Goal: Complete application form

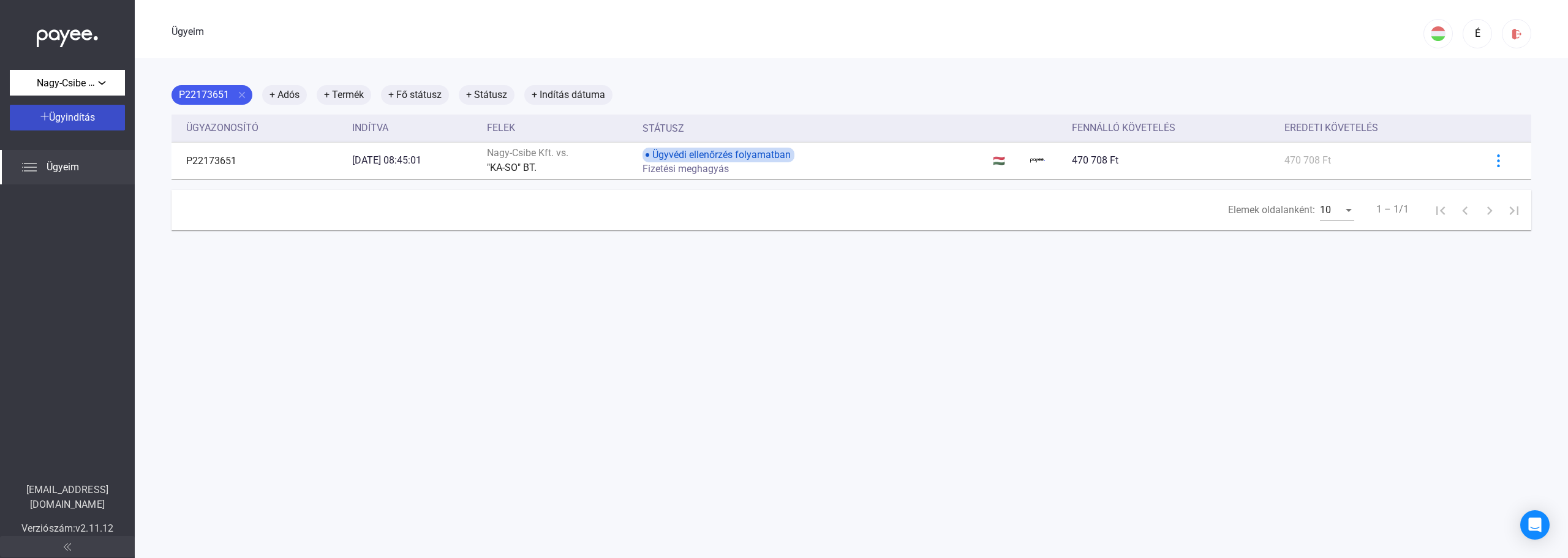
click at [63, 119] on font "Ügyindítás" at bounding box center [72, 117] width 46 height 11
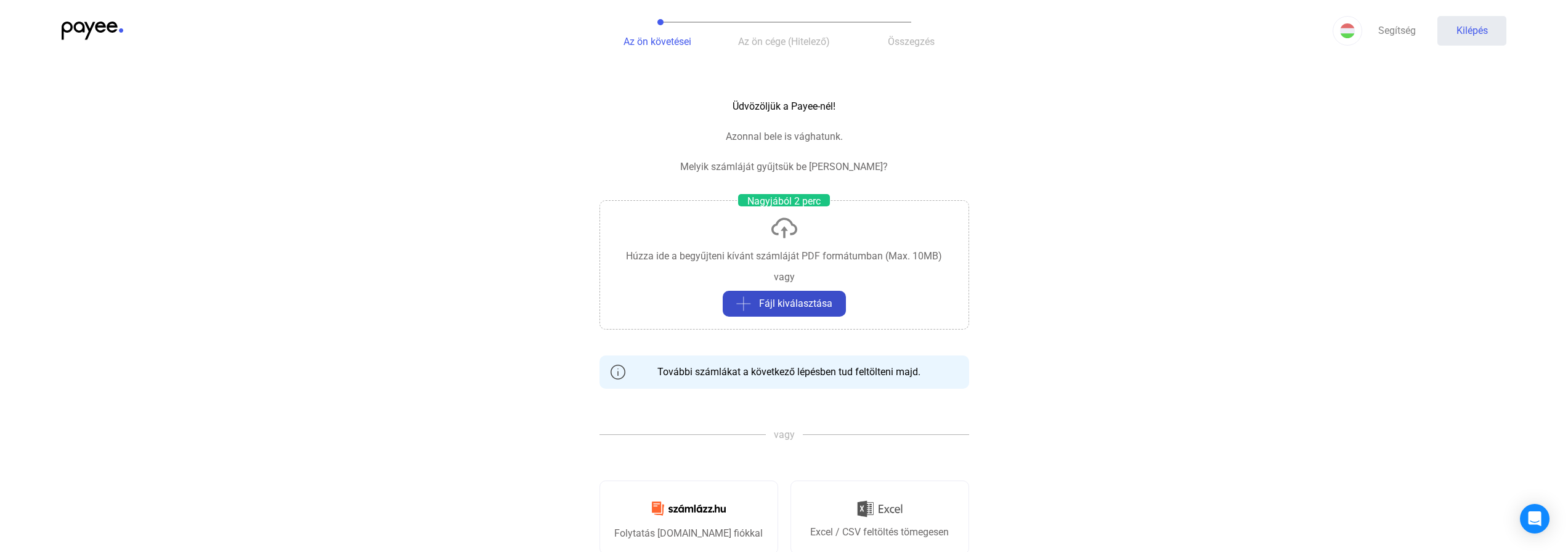
click at [774, 308] on font "Fájl kiválasztása" at bounding box center [796, 303] width 73 height 12
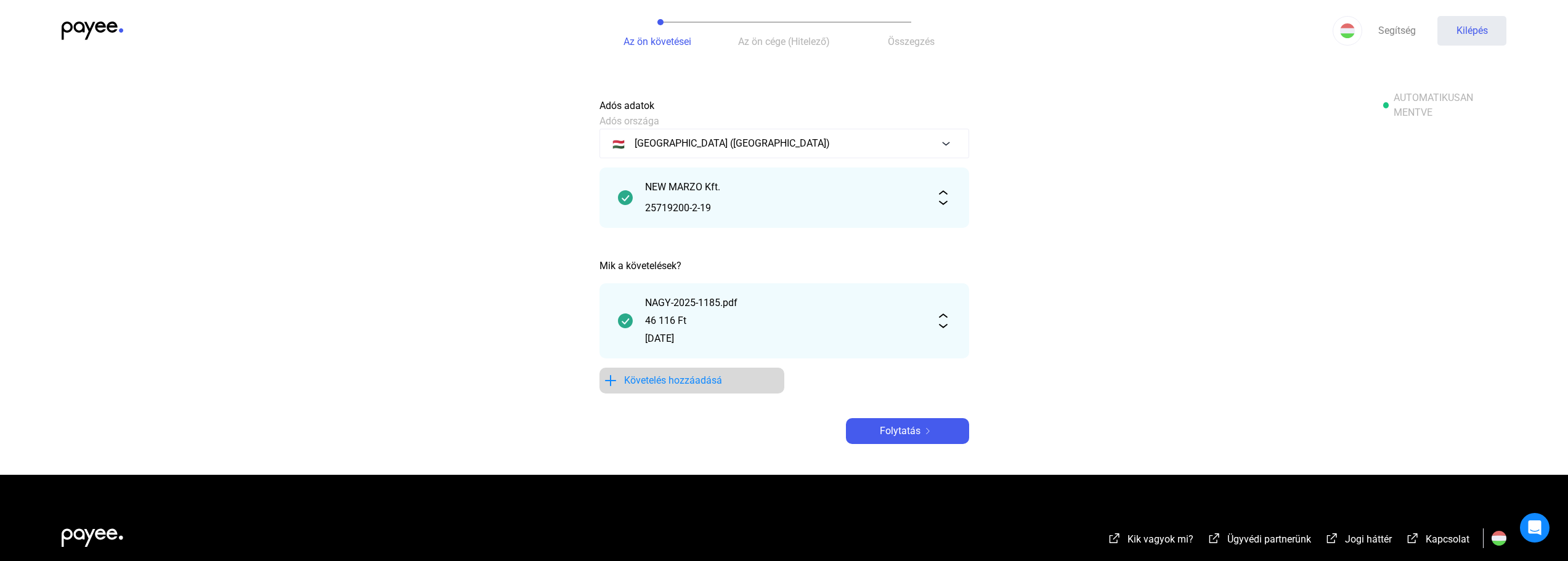
click at [685, 377] on font "Követelés hozzáadásá" at bounding box center [673, 380] width 98 height 12
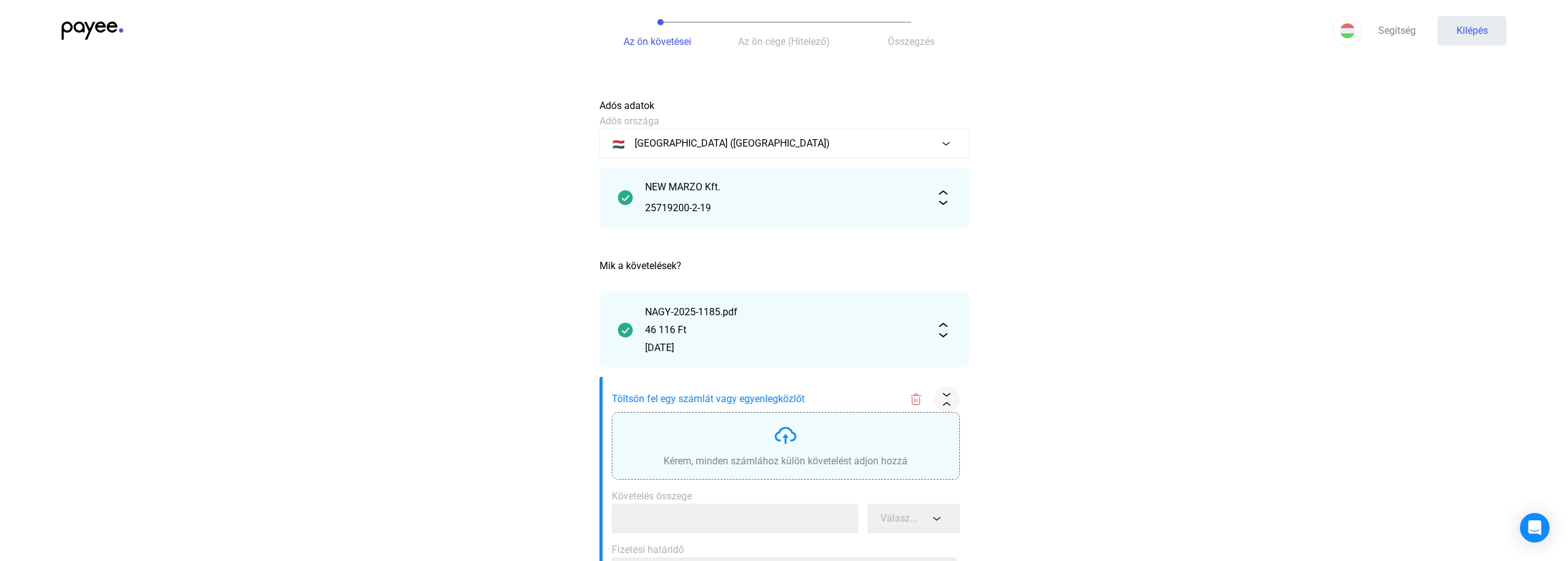
click at [767, 445] on div "Kérem, minden számlához külön követelést adjon hozzá" at bounding box center [786, 446] width 244 height 45
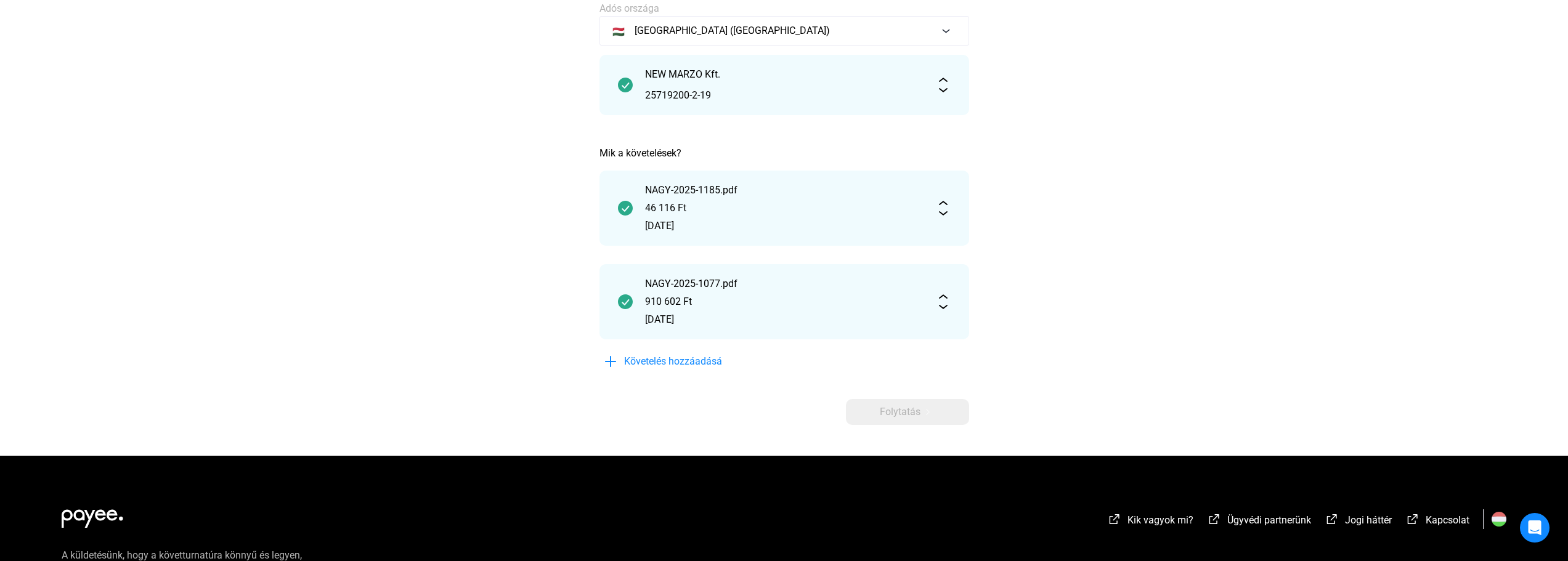
scroll to position [123, 0]
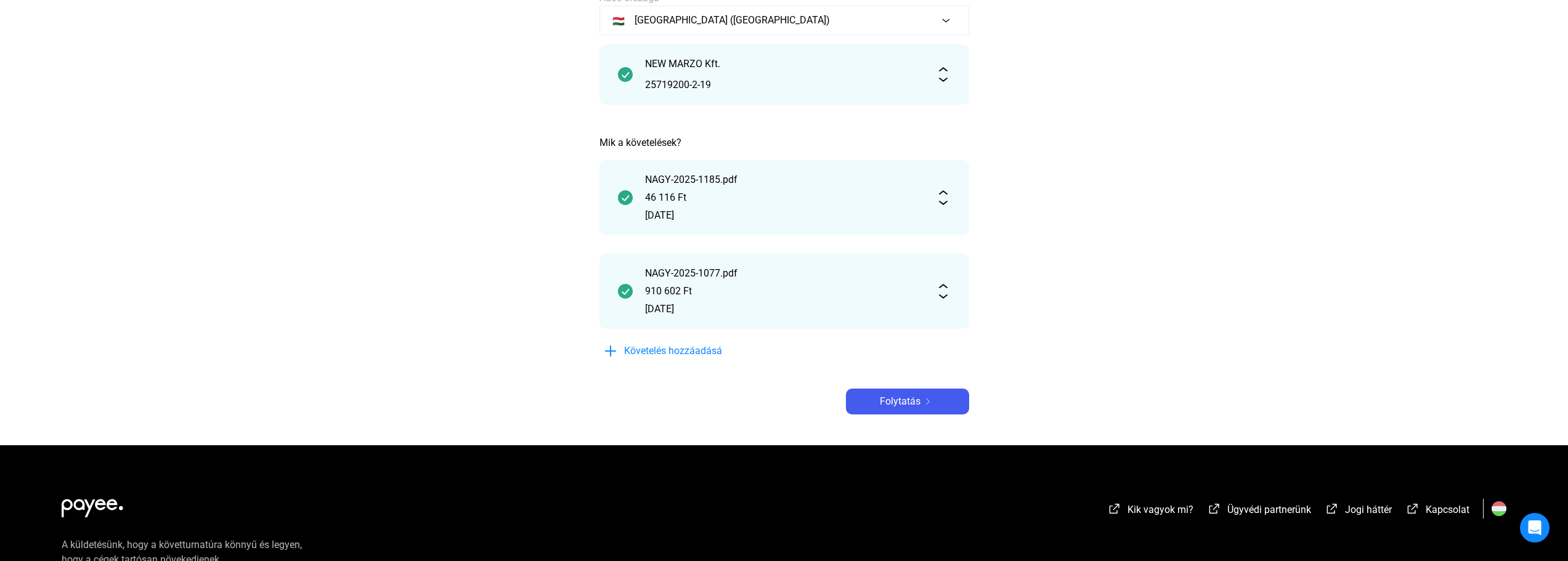
click at [781, 305] on div "[DATE]" at bounding box center [784, 309] width 278 height 15
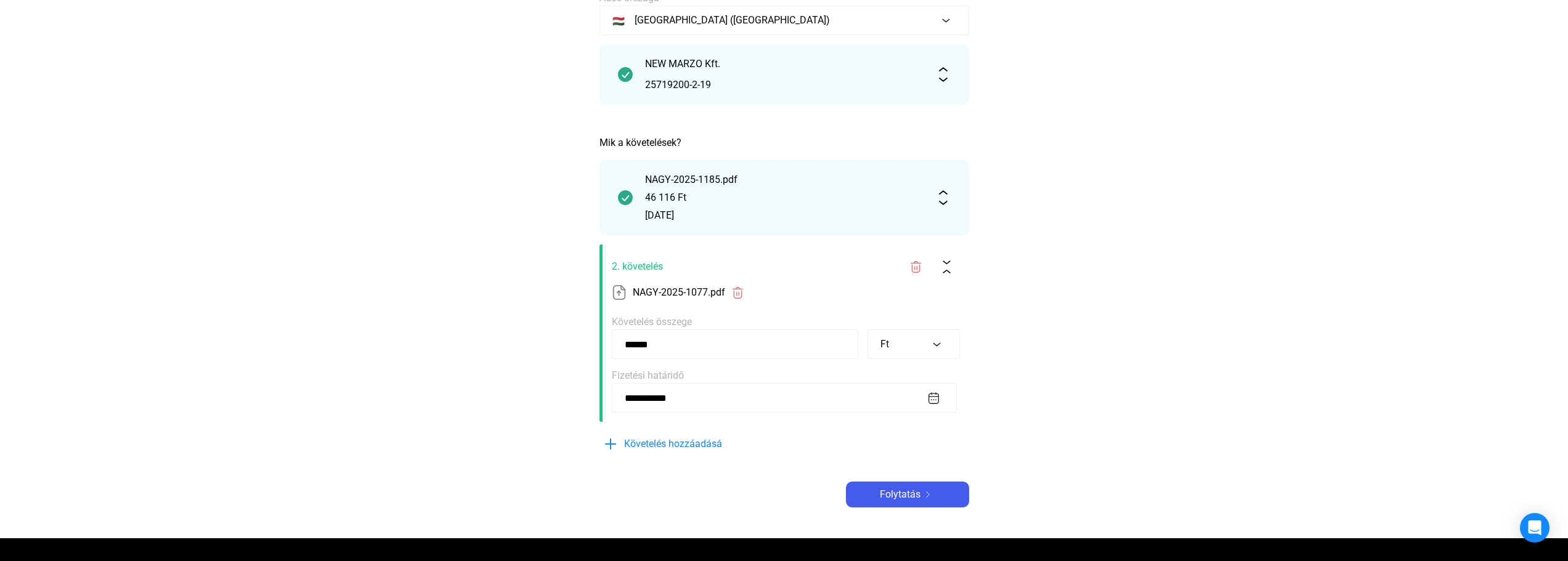
click at [686, 349] on input "******" at bounding box center [735, 345] width 246 height 30
type input "*"
type input "******"
click at [787, 421] on form "**********" at bounding box center [784, 332] width 370 height 177
click at [883, 492] on font "Folytatás" at bounding box center [900, 494] width 41 height 12
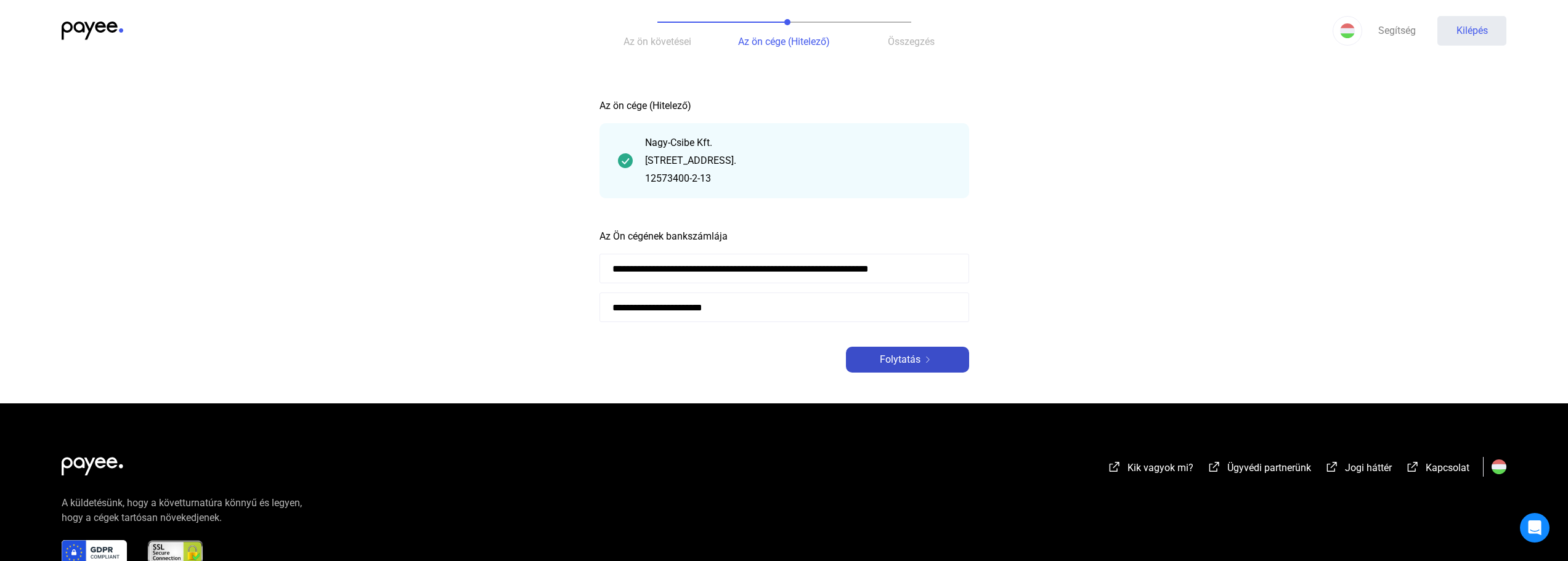
click at [894, 366] on span "Folytatás" at bounding box center [900, 360] width 41 height 15
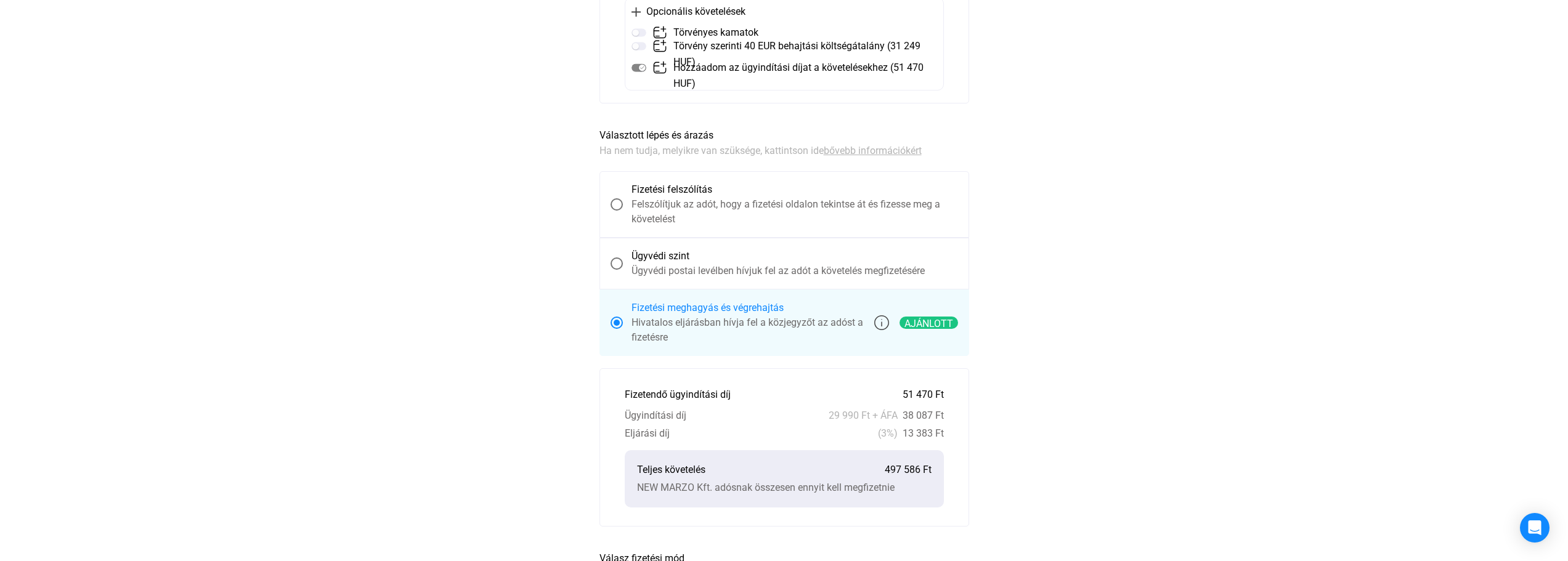
scroll to position [308, 0]
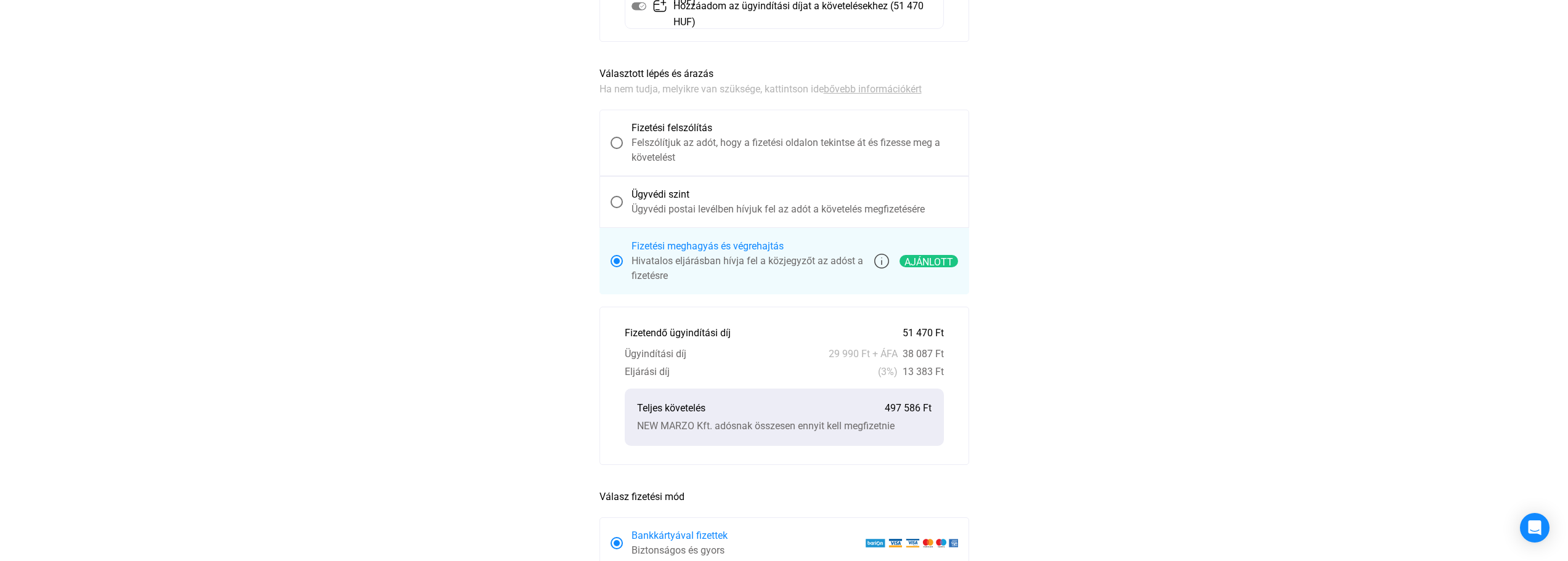
click at [615, 197] on span at bounding box center [617, 202] width 12 height 12
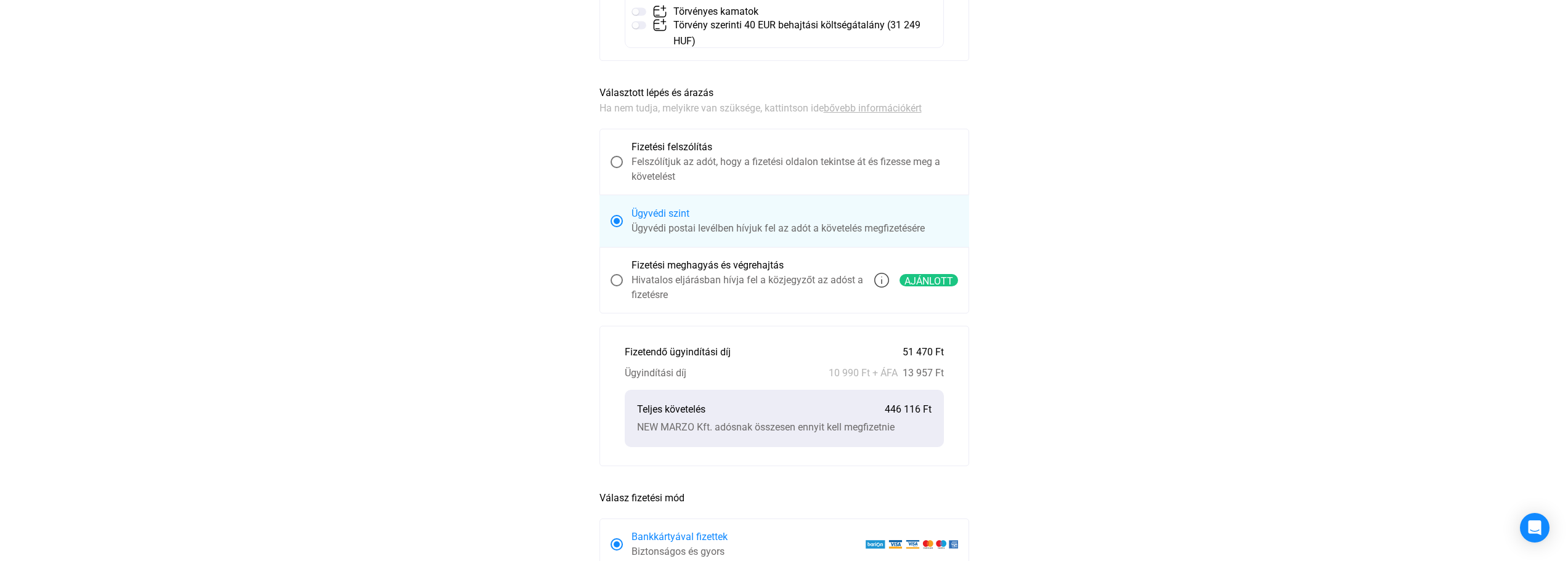
scroll to position [246, 0]
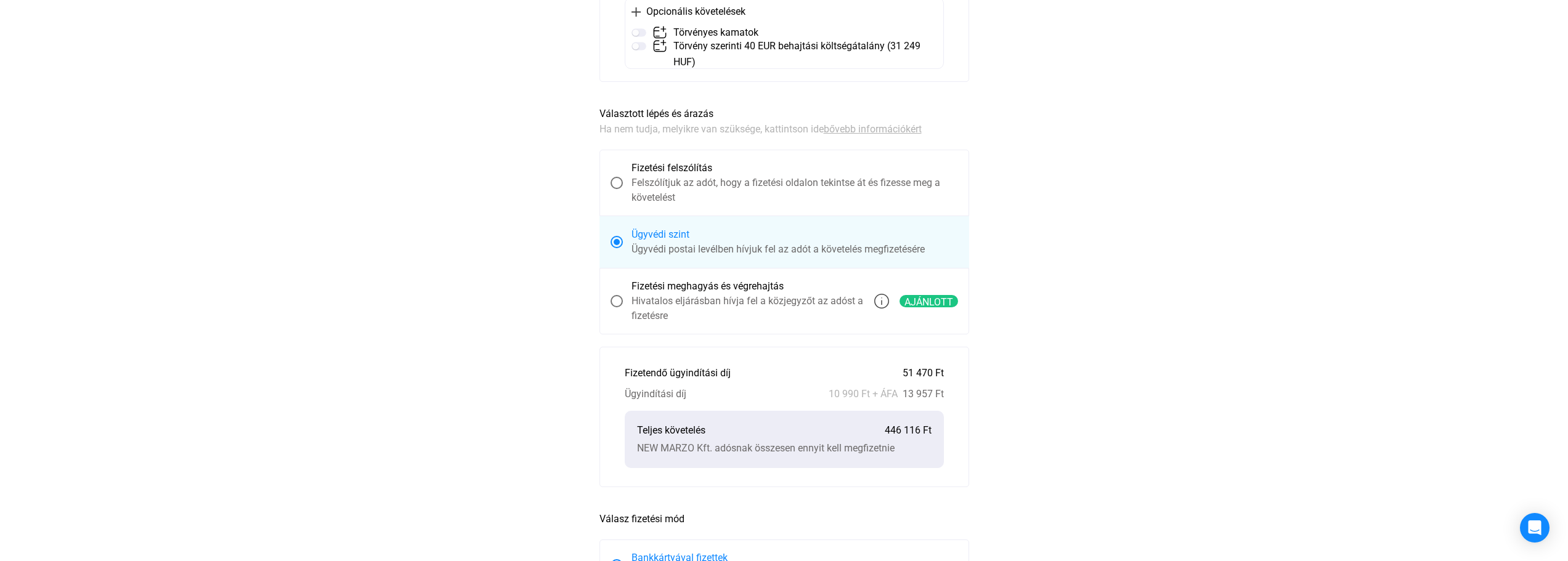
click at [621, 180] on span at bounding box center [617, 183] width 12 height 12
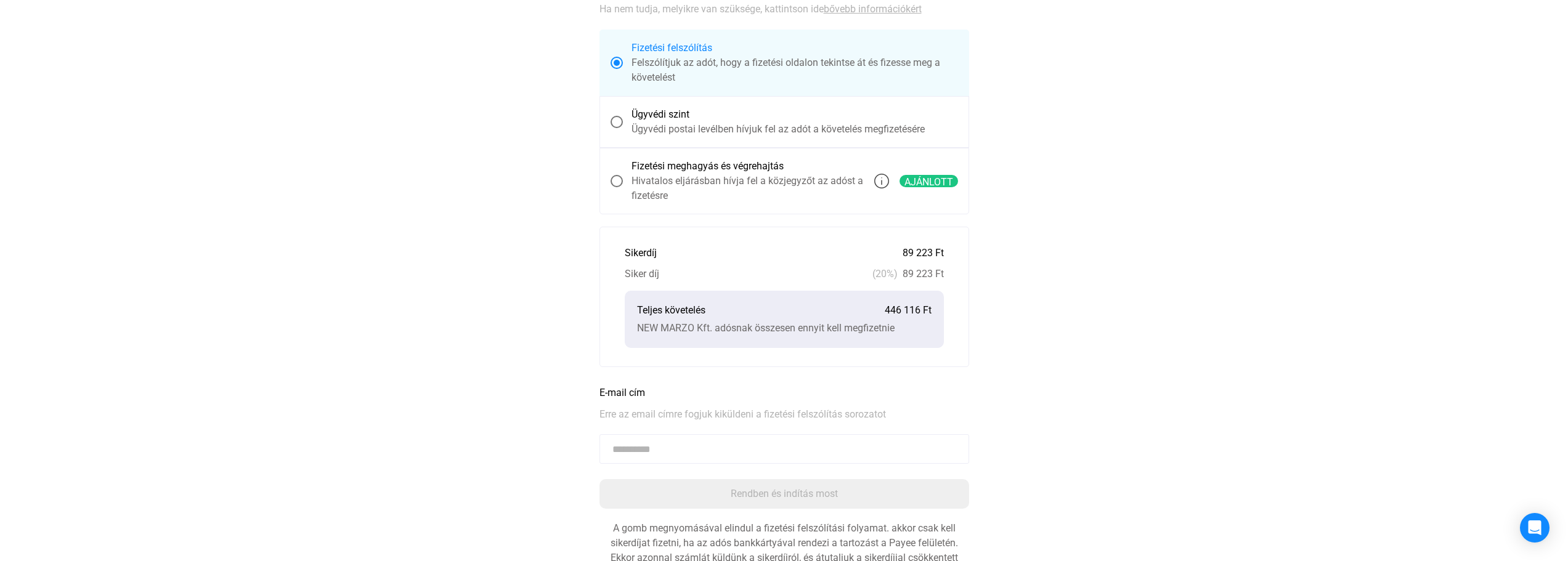
scroll to position [224, 0]
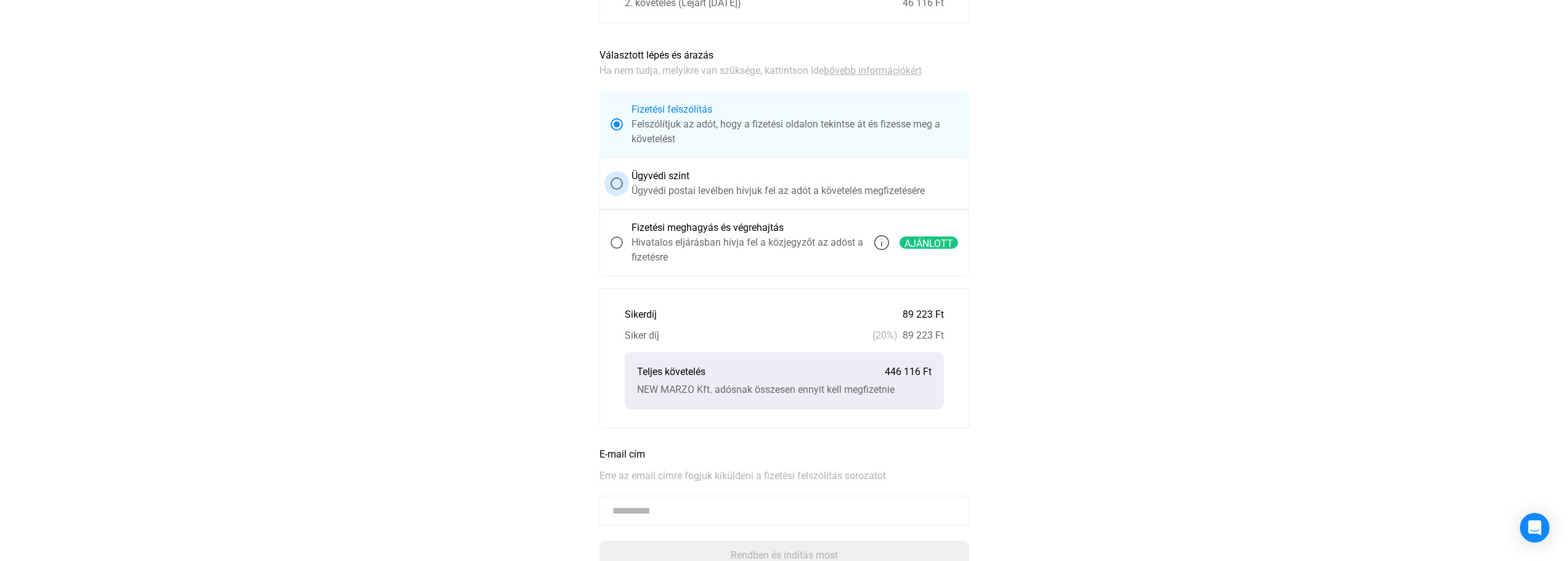
click at [615, 182] on span at bounding box center [617, 183] width 12 height 12
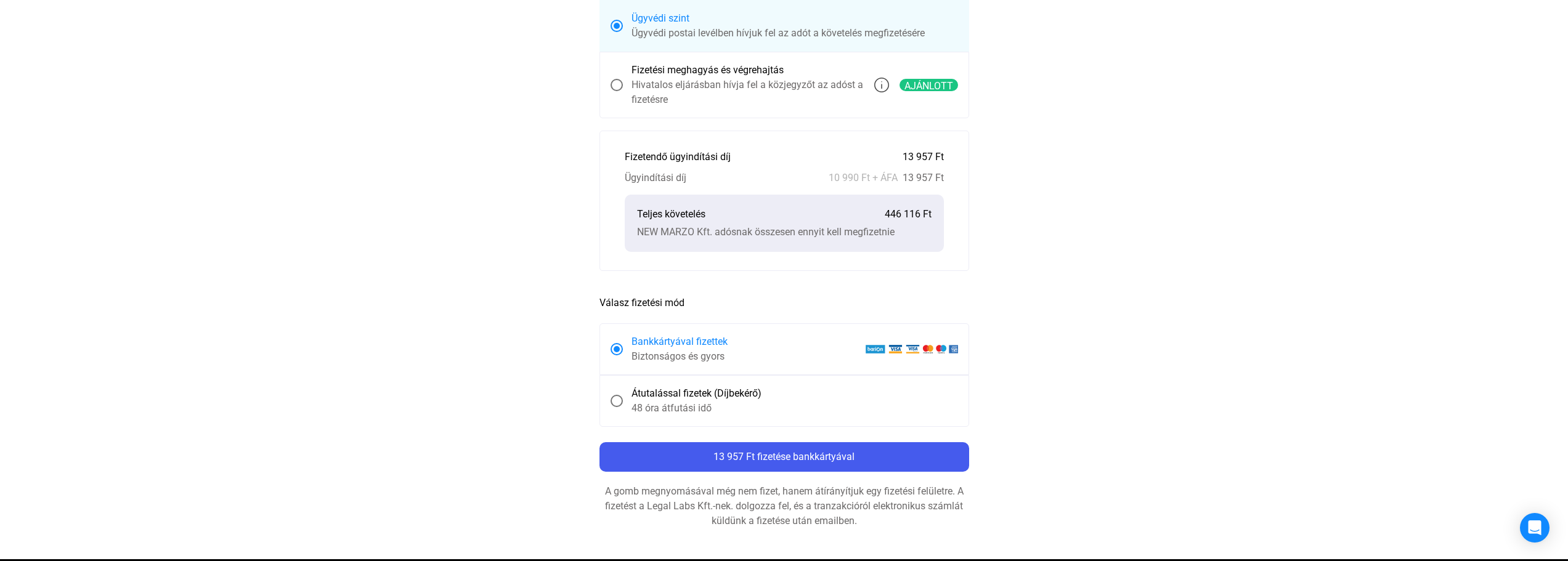
scroll to position [441, 0]
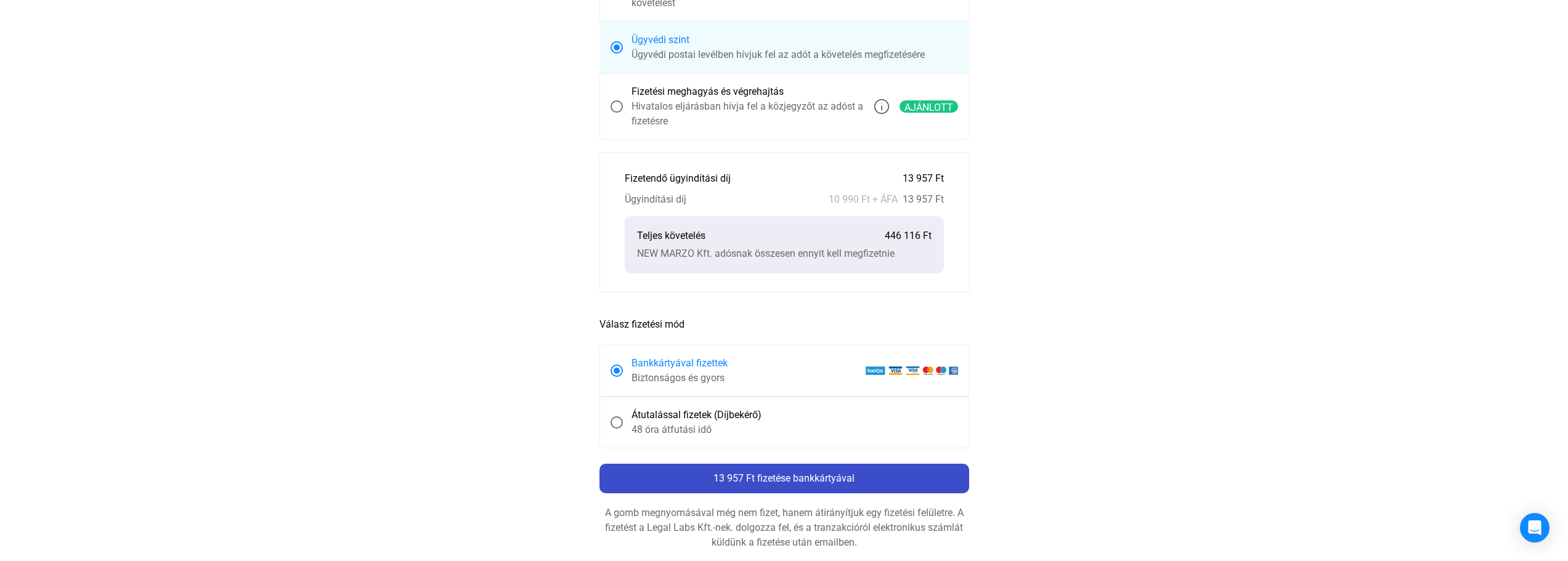
click at [745, 479] on font "13 957 Ft fizetése bankkártyával" at bounding box center [784, 478] width 141 height 12
